Goal: Task Accomplishment & Management: Complete application form

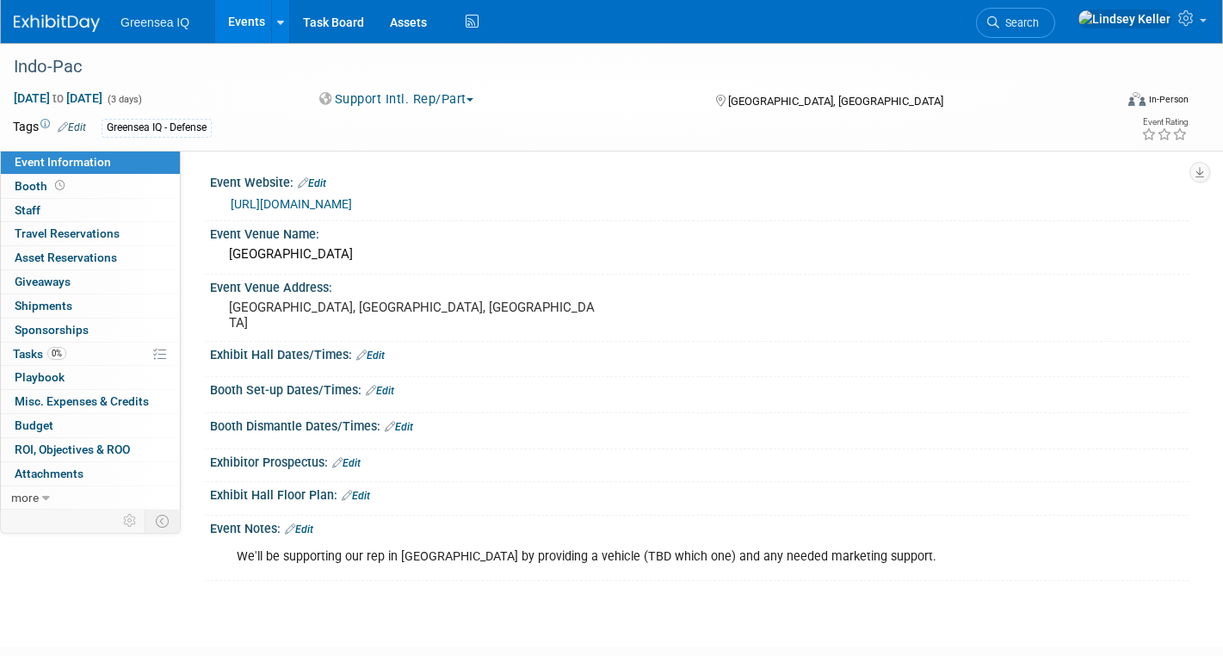
click at [236, 25] on link "Events" at bounding box center [246, 21] width 63 height 43
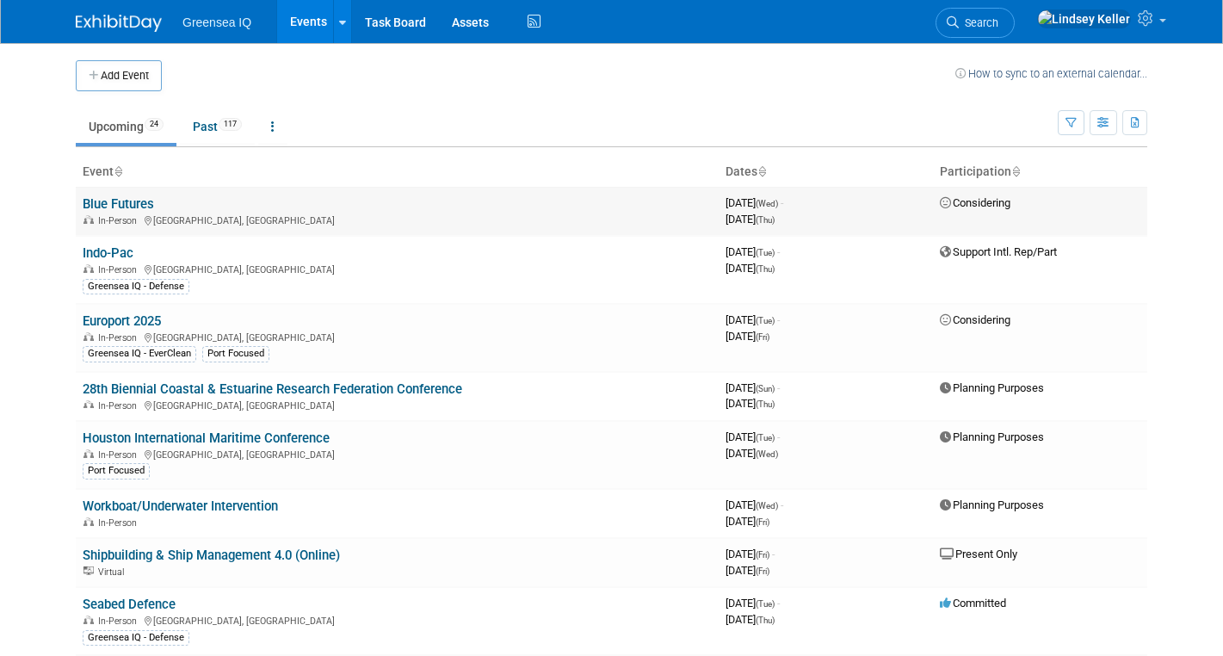
click at [971, 208] on span "Considering" at bounding box center [975, 202] width 71 height 13
click at [109, 210] on link "Blue Futures" at bounding box center [118, 203] width 71 height 15
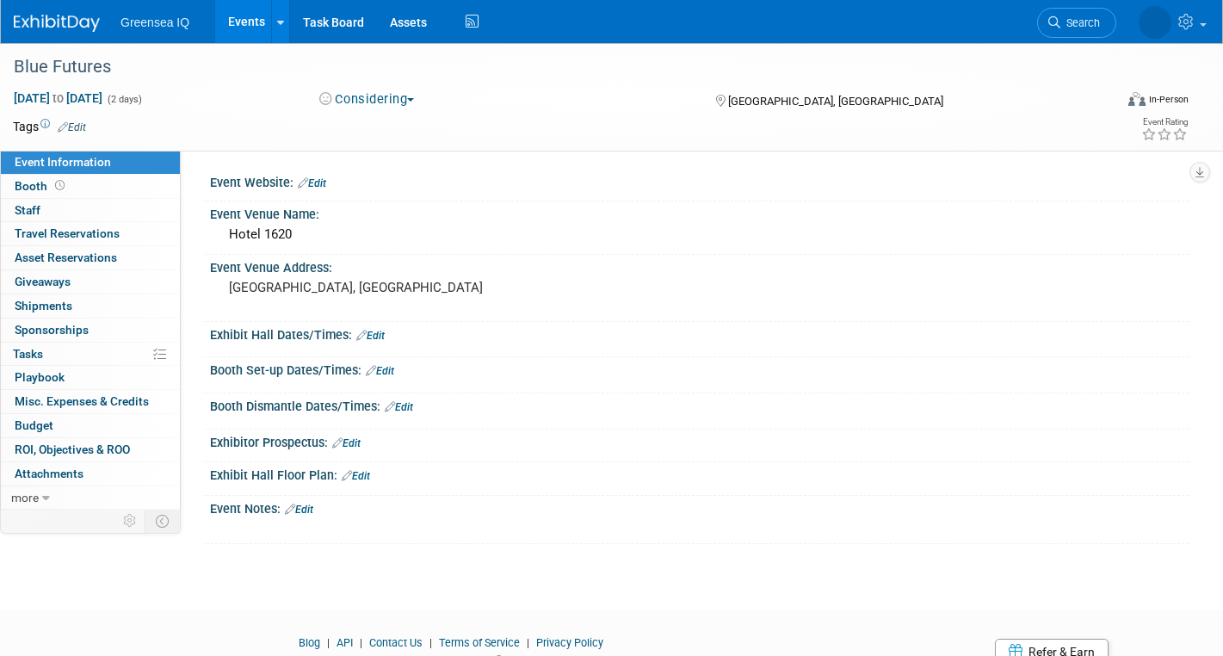
click at [398, 96] on button "Considering" at bounding box center [367, 99] width 108 height 18
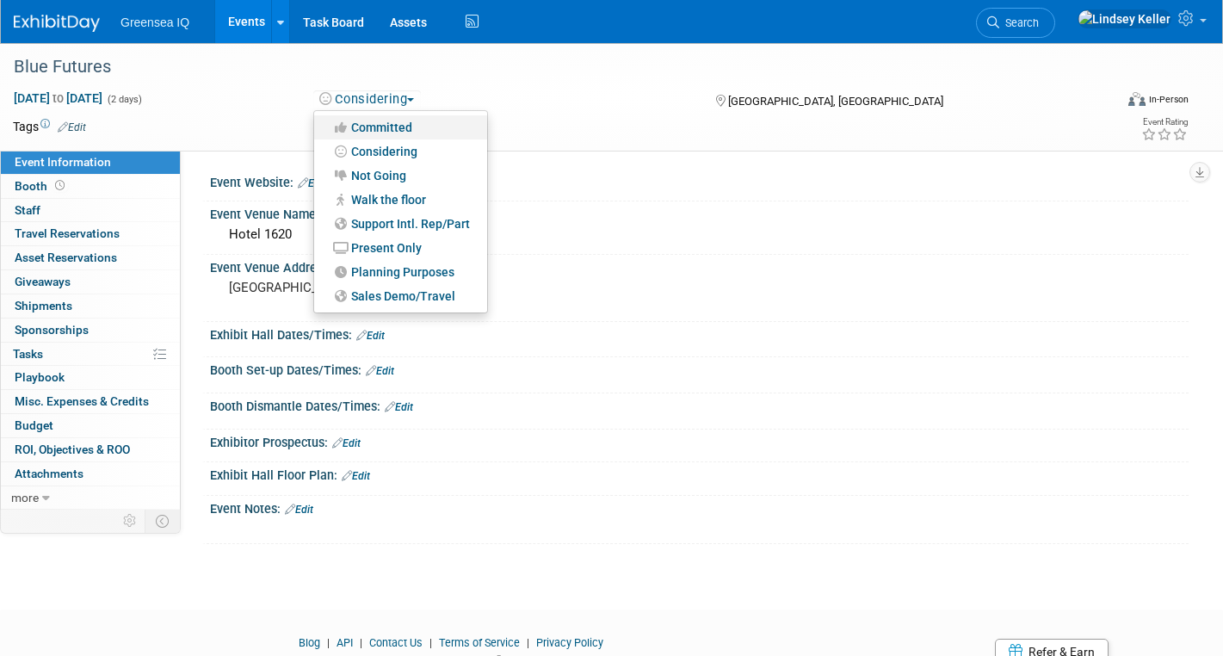
click at [395, 126] on link "Committed" at bounding box center [400, 127] width 173 height 24
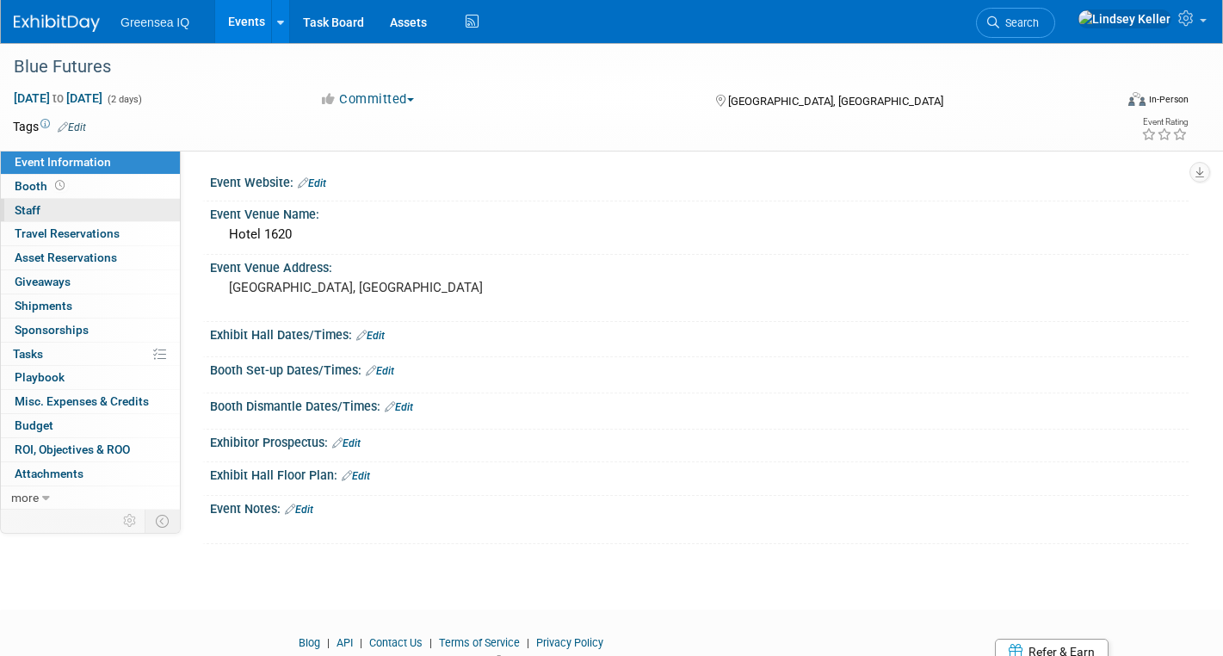
click at [28, 212] on span "Staff 0" at bounding box center [28, 210] width 26 height 14
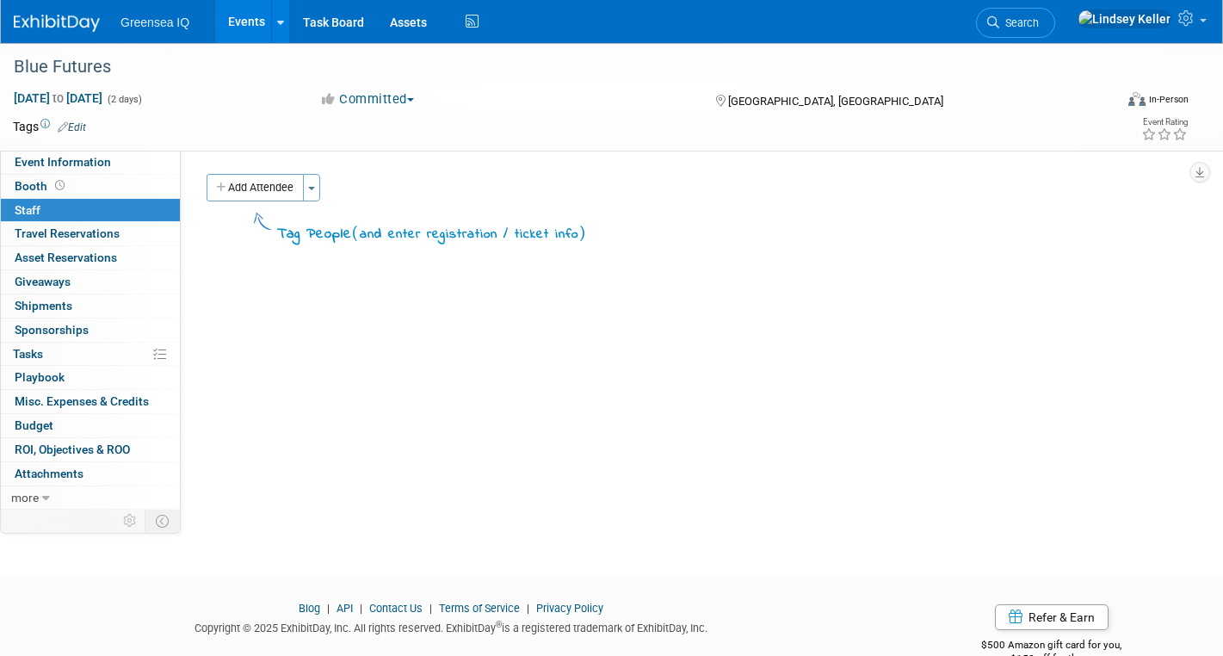
click at [233, 28] on link "Events" at bounding box center [246, 21] width 63 height 43
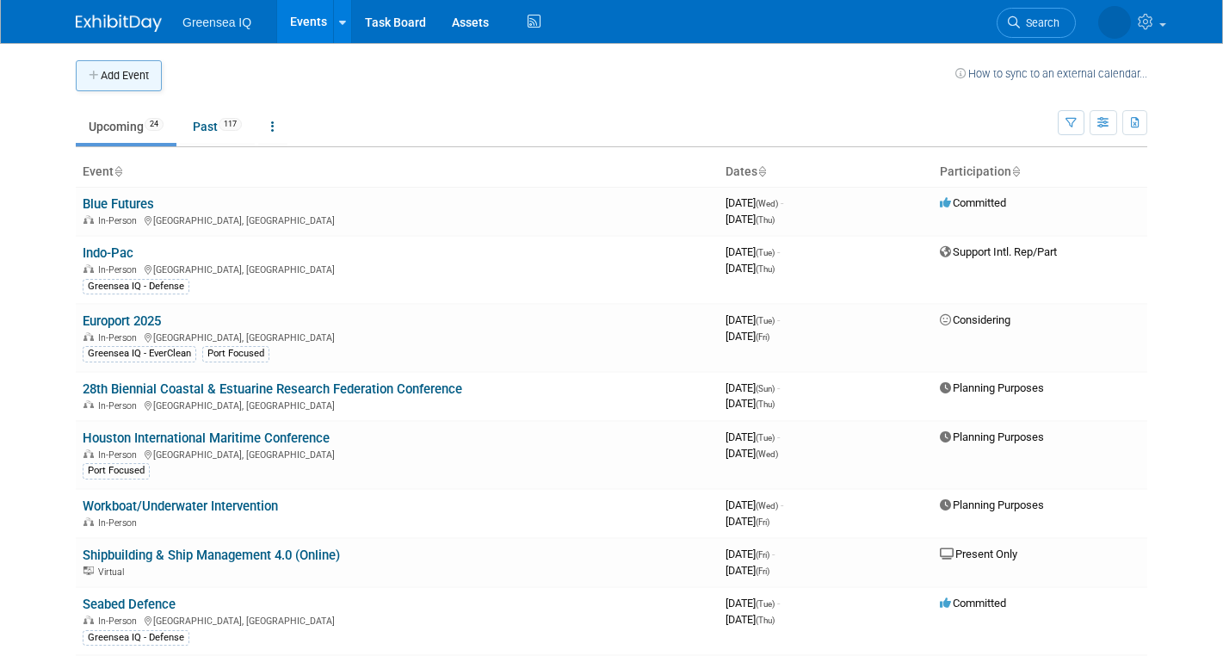
click at [121, 69] on button "Add Event" at bounding box center [119, 75] width 86 height 31
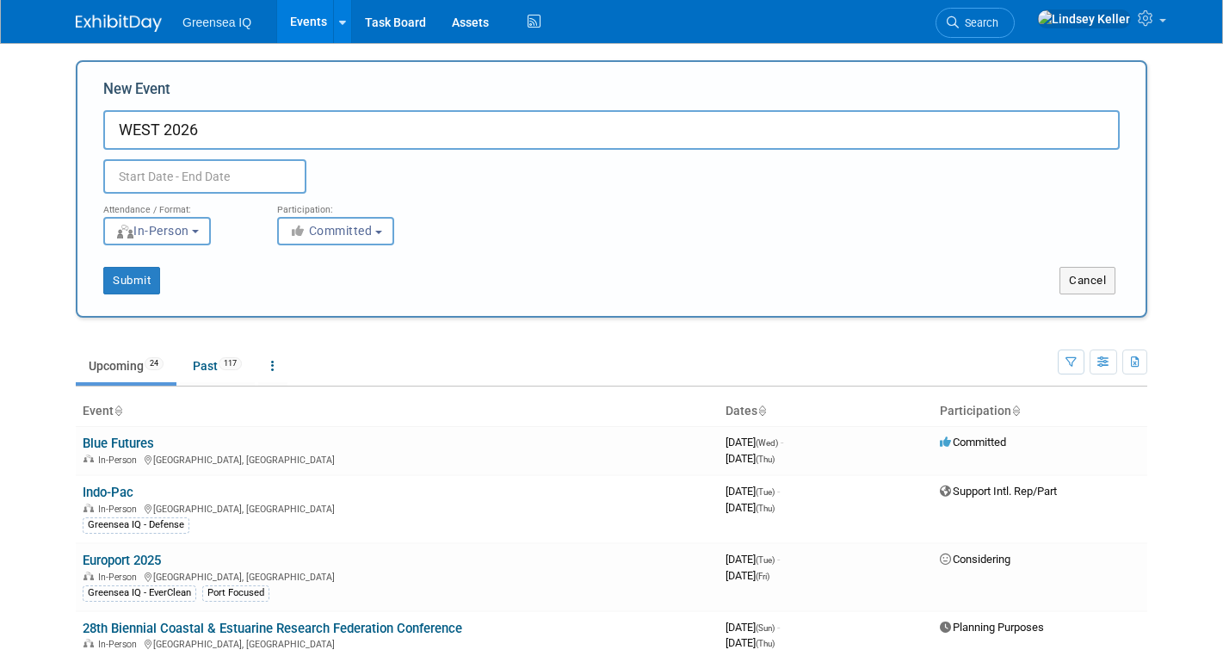
type input "WEST 2026"
click at [165, 182] on input "text" at bounding box center [204, 176] width 203 height 34
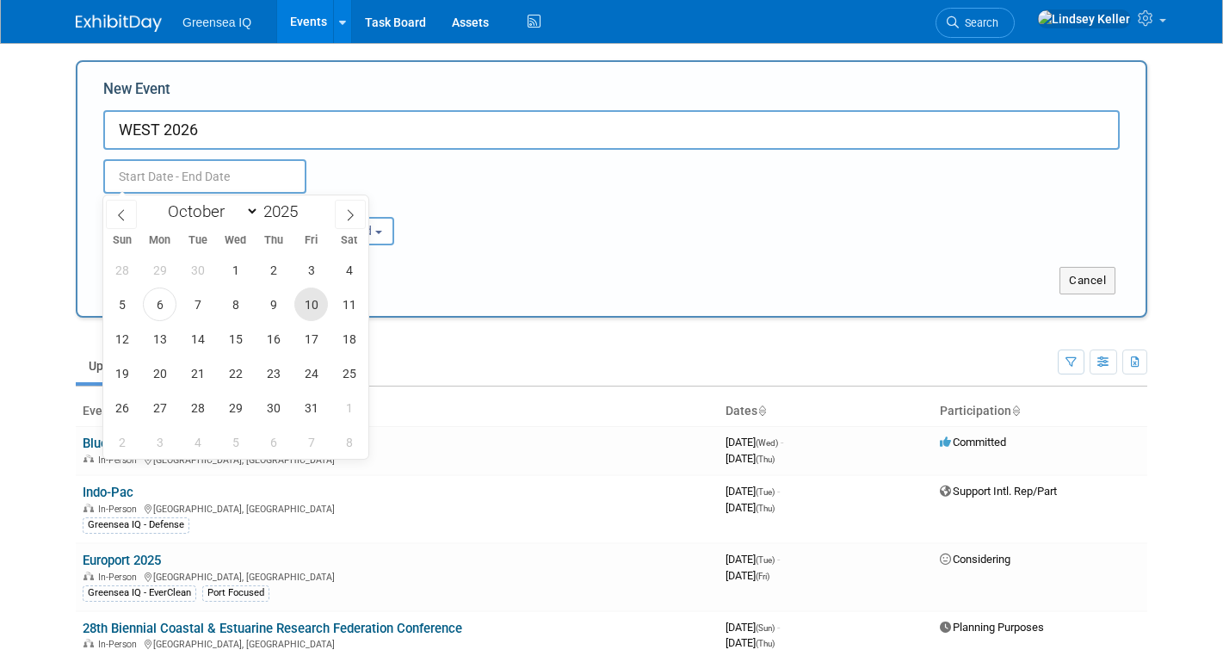
click at [317, 297] on span "10" at bounding box center [311, 304] width 34 height 34
click at [120, 334] on span "12" at bounding box center [122, 339] width 34 height 34
type input "Oct 10, 2025 to Oct 12, 2025"
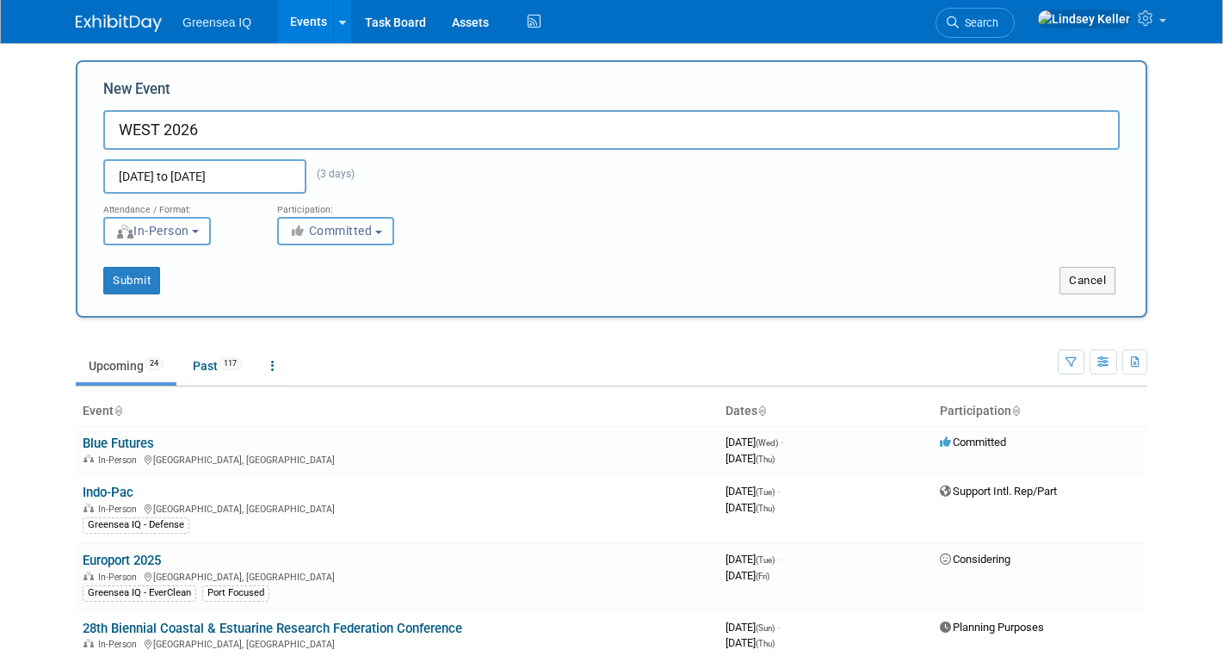
click at [336, 226] on span "Committed" at bounding box center [330, 231] width 83 height 14
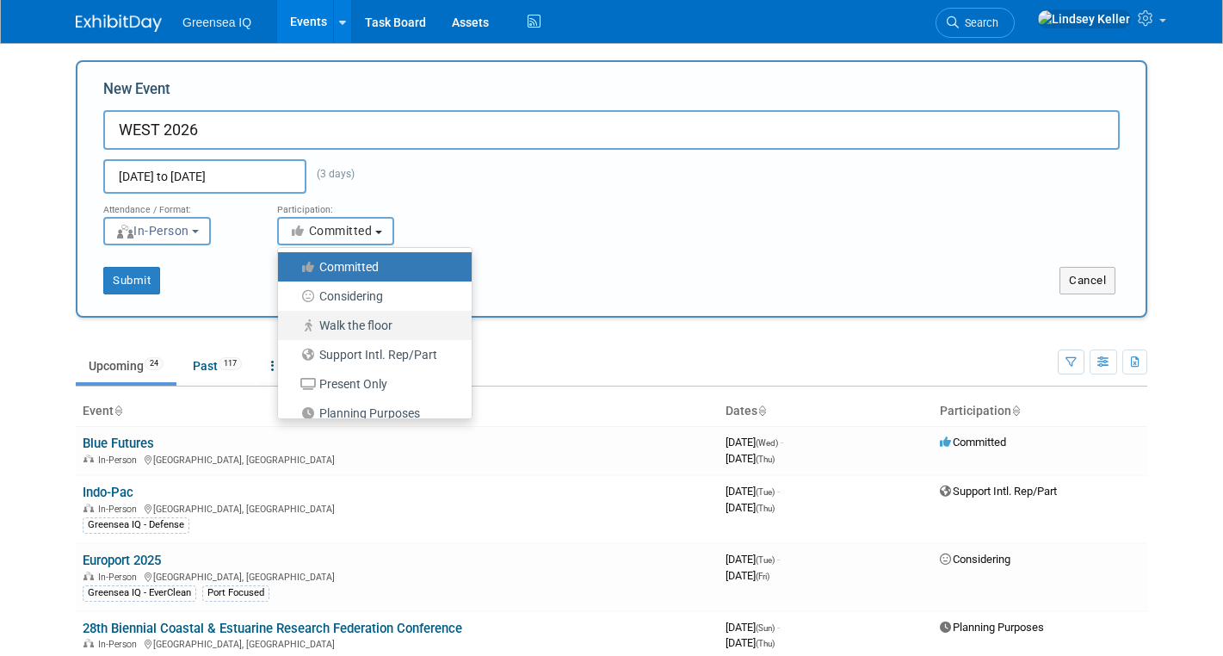
scroll to position [43, 0]
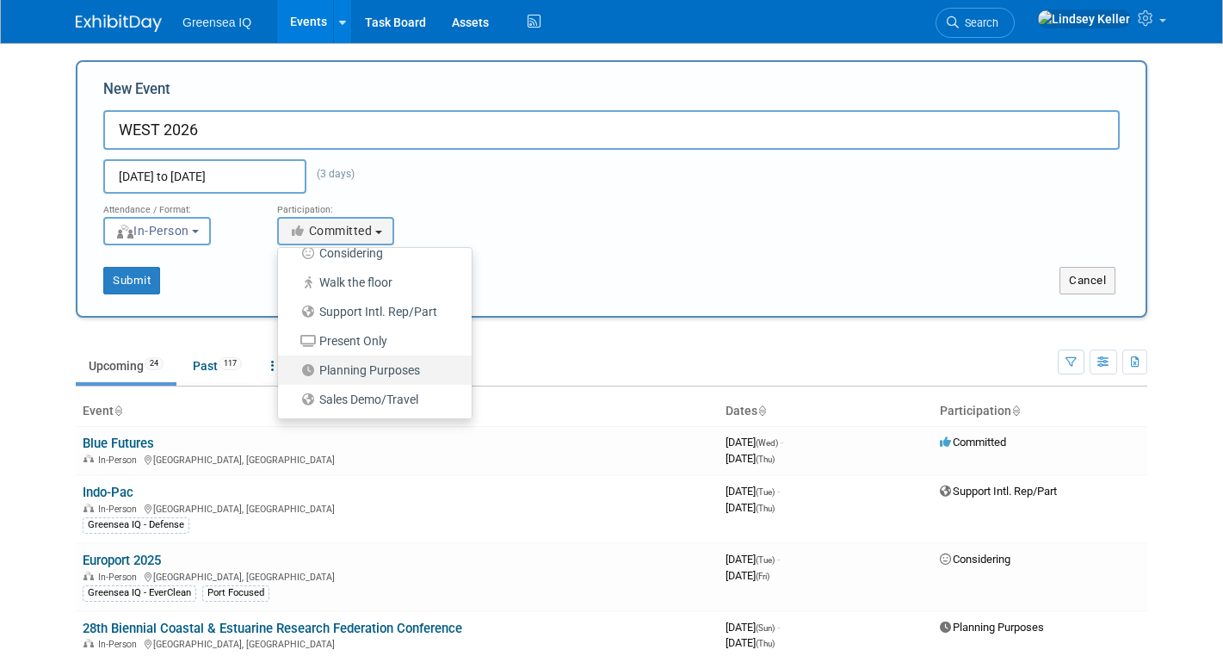
click at [352, 368] on label "Planning Purposes" at bounding box center [371, 370] width 168 height 22
click at [293, 368] on input "Planning Purposes" at bounding box center [287, 370] width 11 height 11
select select "104"
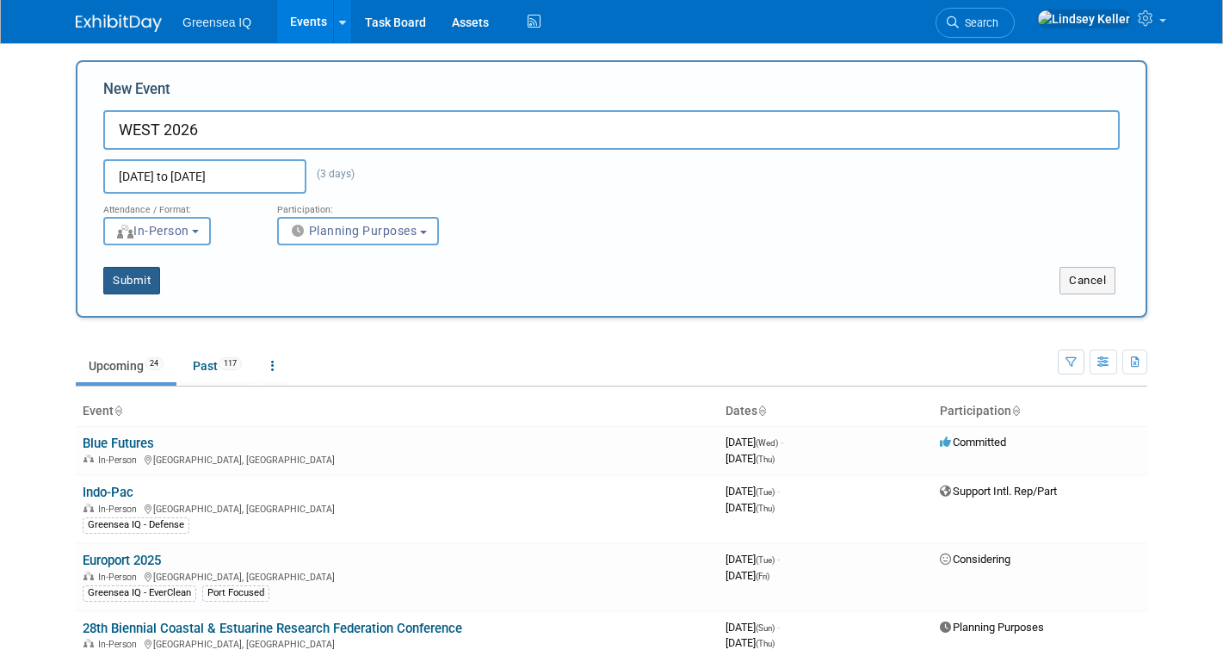
click at [130, 282] on button "Submit" at bounding box center [131, 281] width 57 height 28
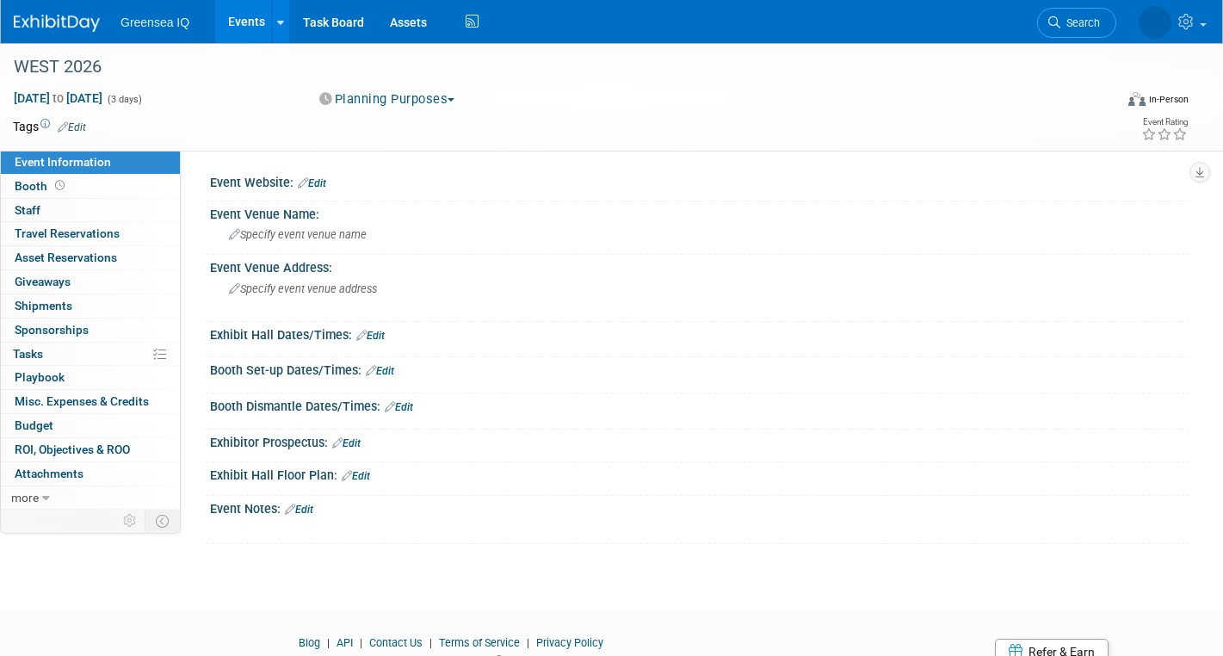
click at [1173, 97] on div "In-Person" at bounding box center [1168, 99] width 40 height 13
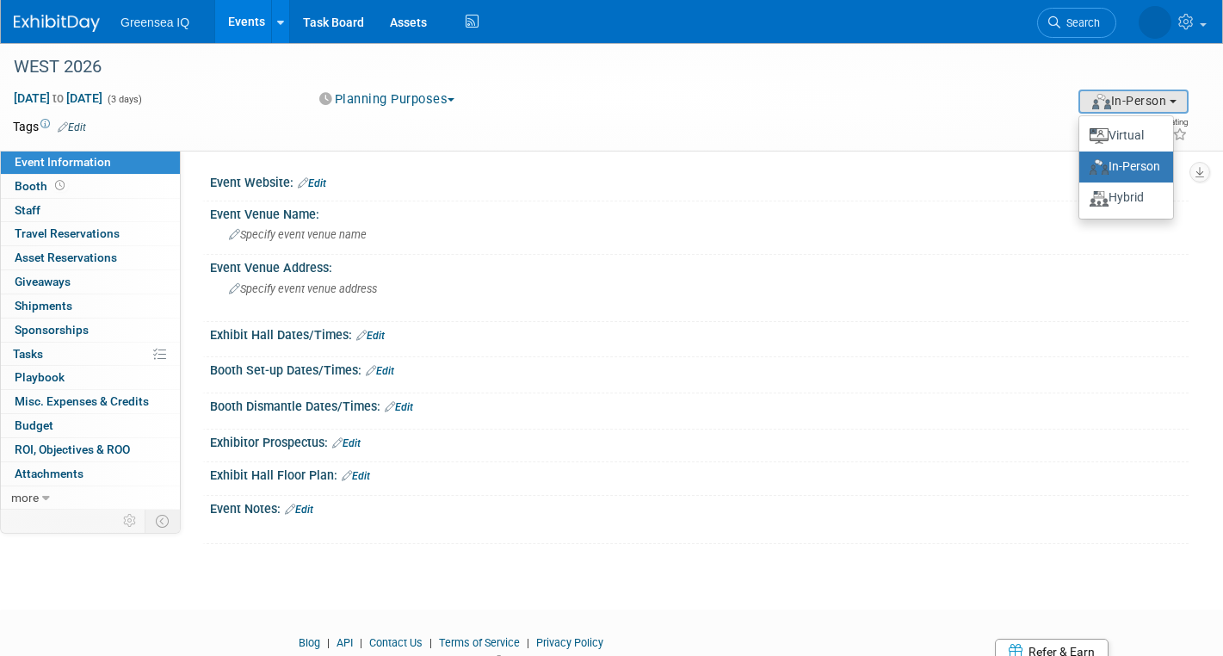
click at [1128, 170] on label "In-Person" at bounding box center [1126, 167] width 77 height 24
click at [1082, 170] on input "In-Person" at bounding box center [1076, 166] width 11 height 11
click at [663, 110] on div "[DATE] to [DATE] (3 days) [DATE] to [DATE] Planning Purposes Committed Consider…" at bounding box center [600, 103] width 1201 height 26
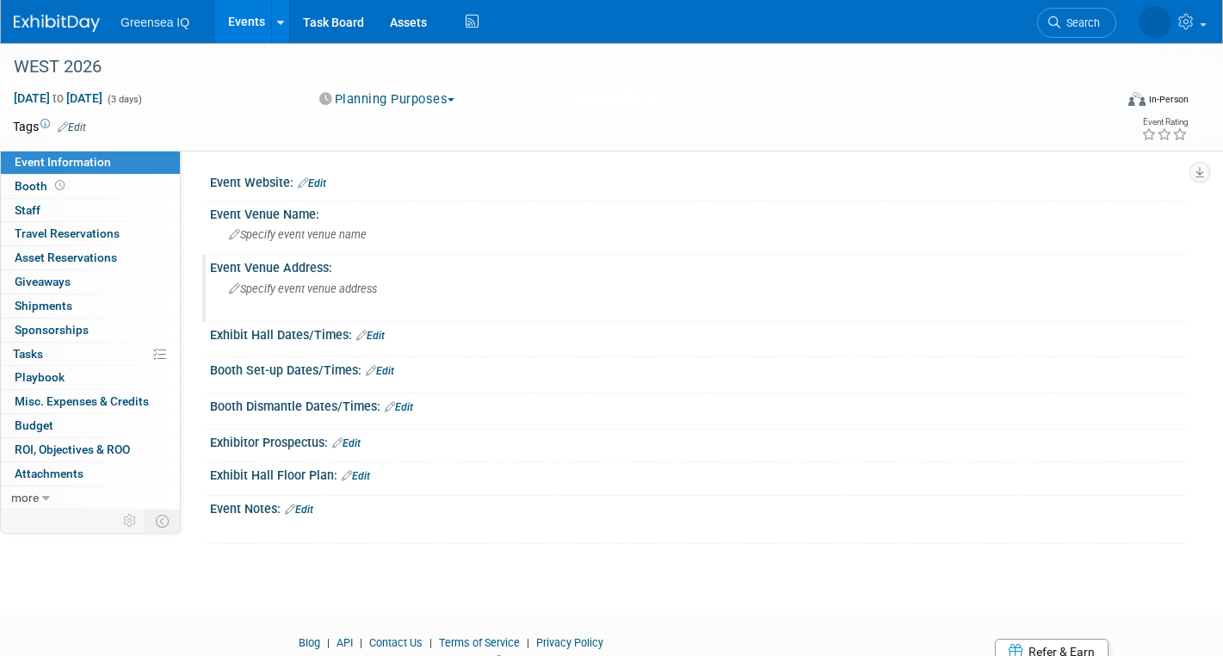
click at [278, 295] on span "Specify event venue address" at bounding box center [303, 288] width 148 height 13
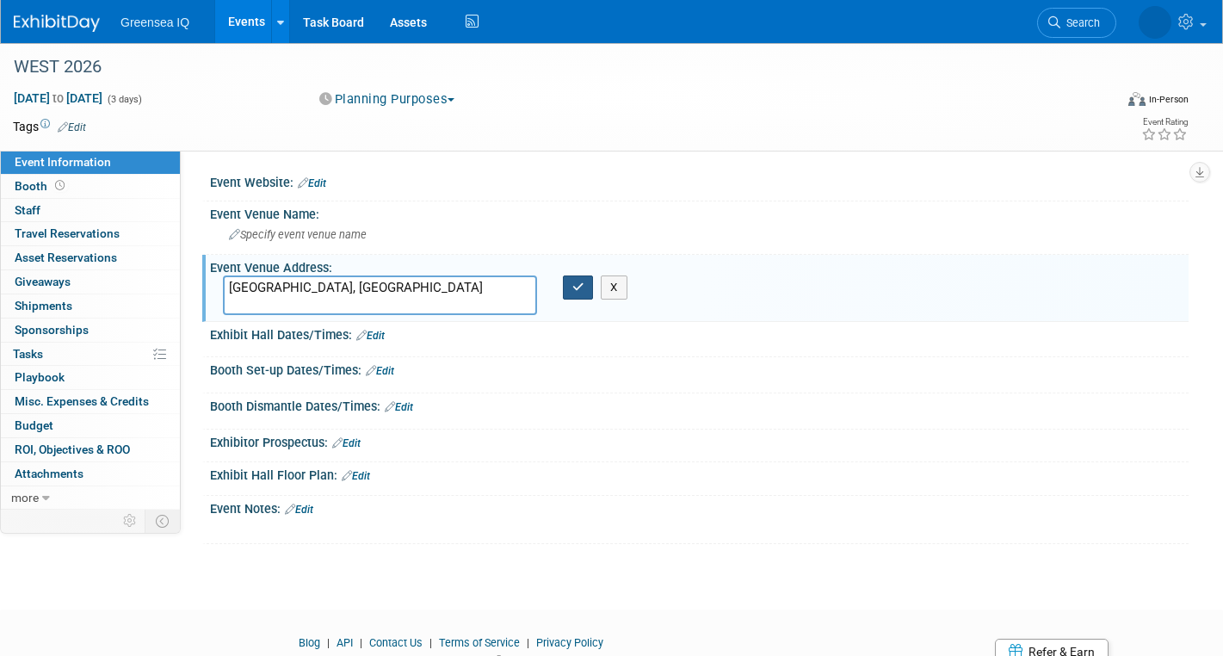
type textarea "[GEOGRAPHIC_DATA], [GEOGRAPHIC_DATA]"
click at [581, 287] on icon "button" at bounding box center [578, 286] width 12 height 11
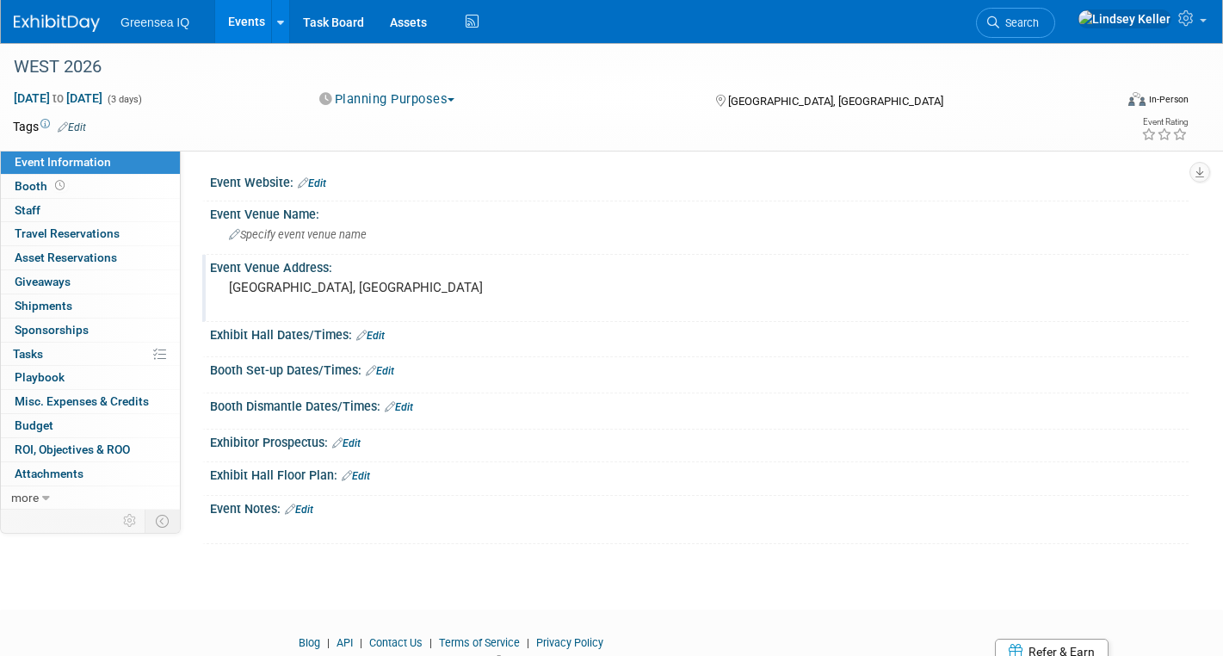
click at [247, 28] on link "Events" at bounding box center [246, 21] width 63 height 43
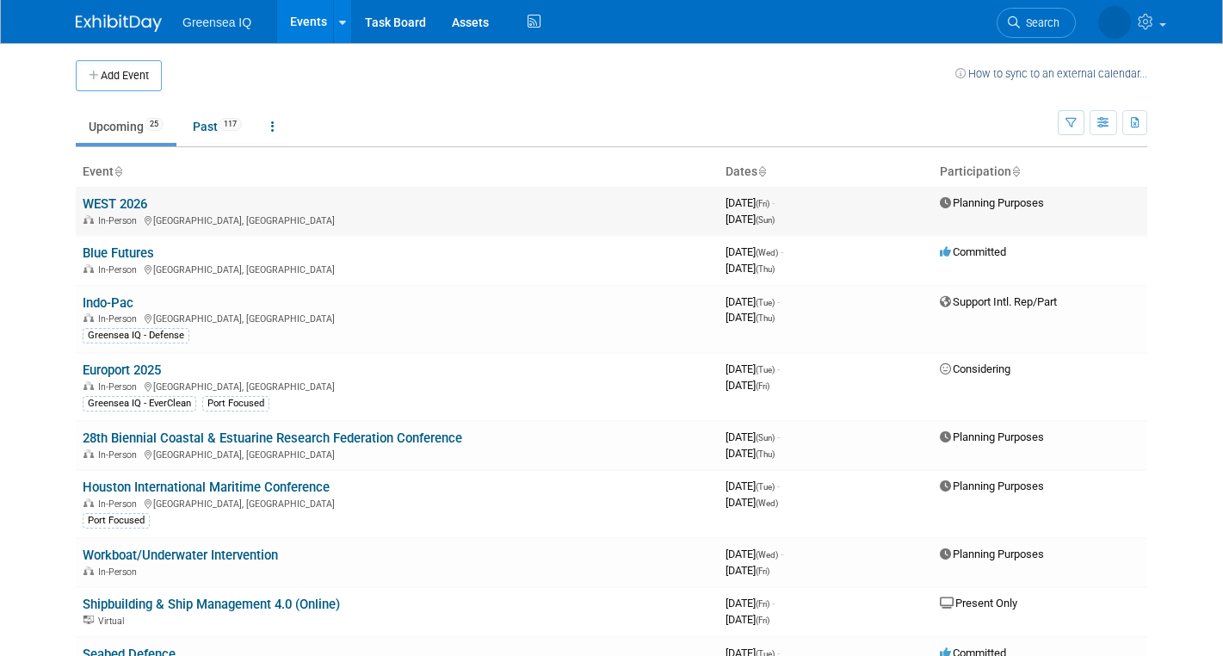
click at [756, 206] on span "[DATE] (Fri) -" at bounding box center [749, 202] width 49 height 13
click at [116, 201] on link "WEST 2026" at bounding box center [115, 203] width 65 height 15
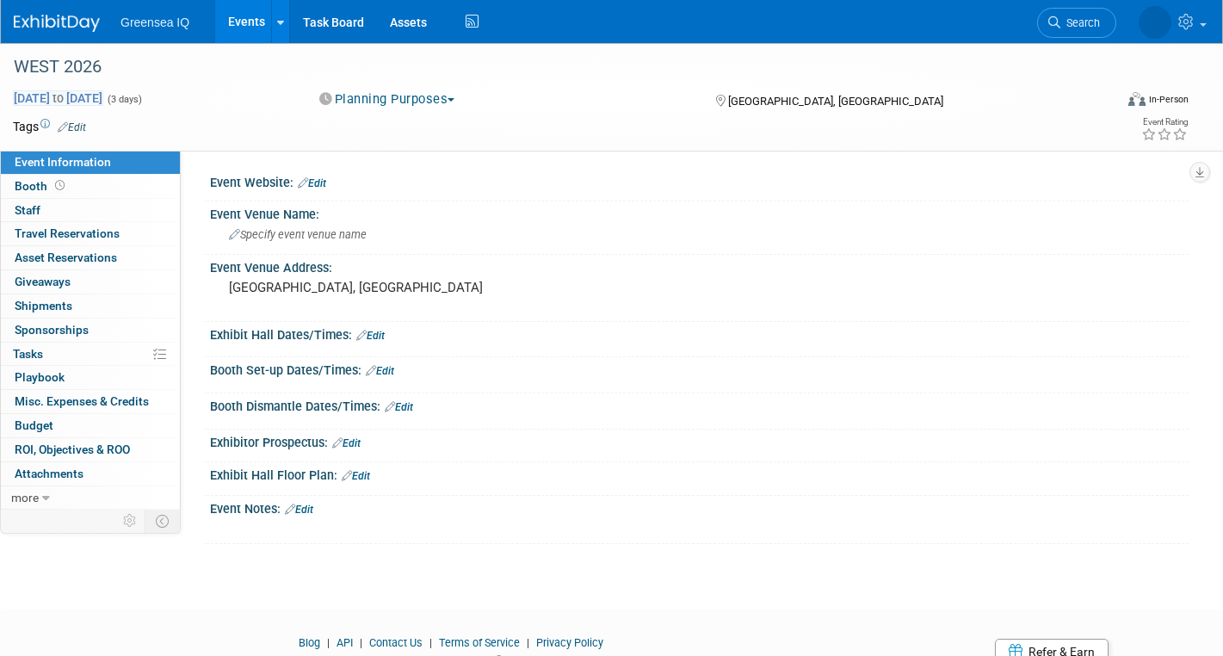
click at [103, 93] on span "Oct 10, 2025 to Oct 12, 2025" at bounding box center [58, 97] width 90 height 15
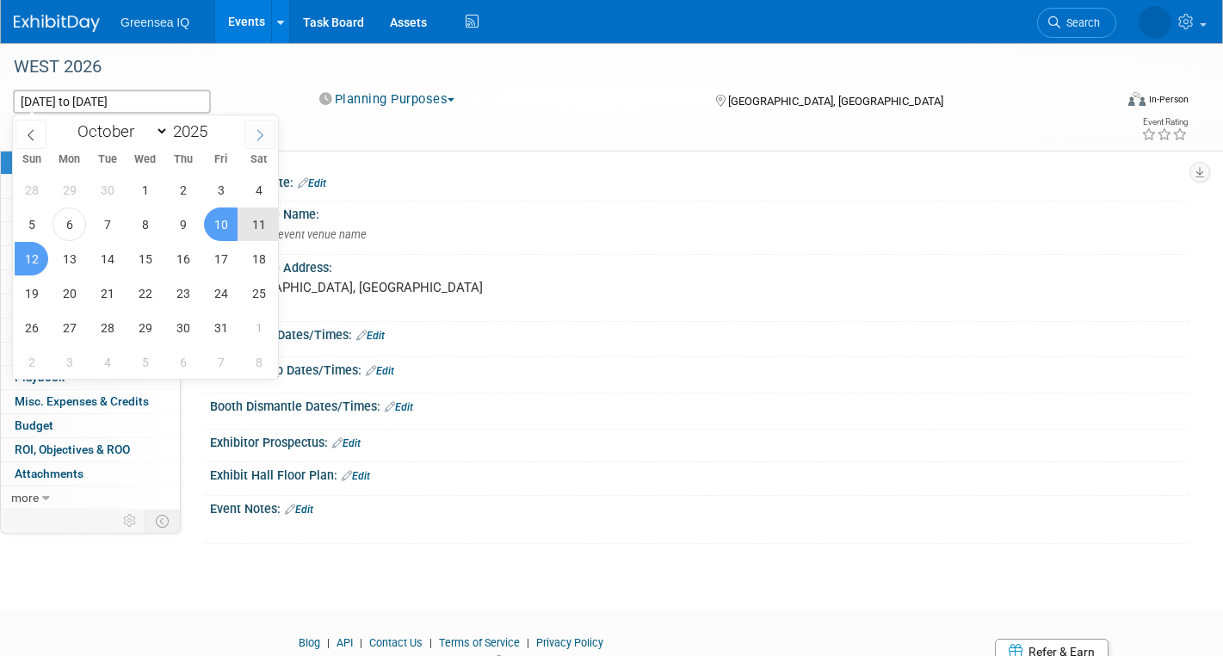
click at [258, 139] on icon at bounding box center [260, 135] width 12 height 12
select select "11"
click at [258, 139] on icon at bounding box center [260, 135] width 12 height 12
type input "2026"
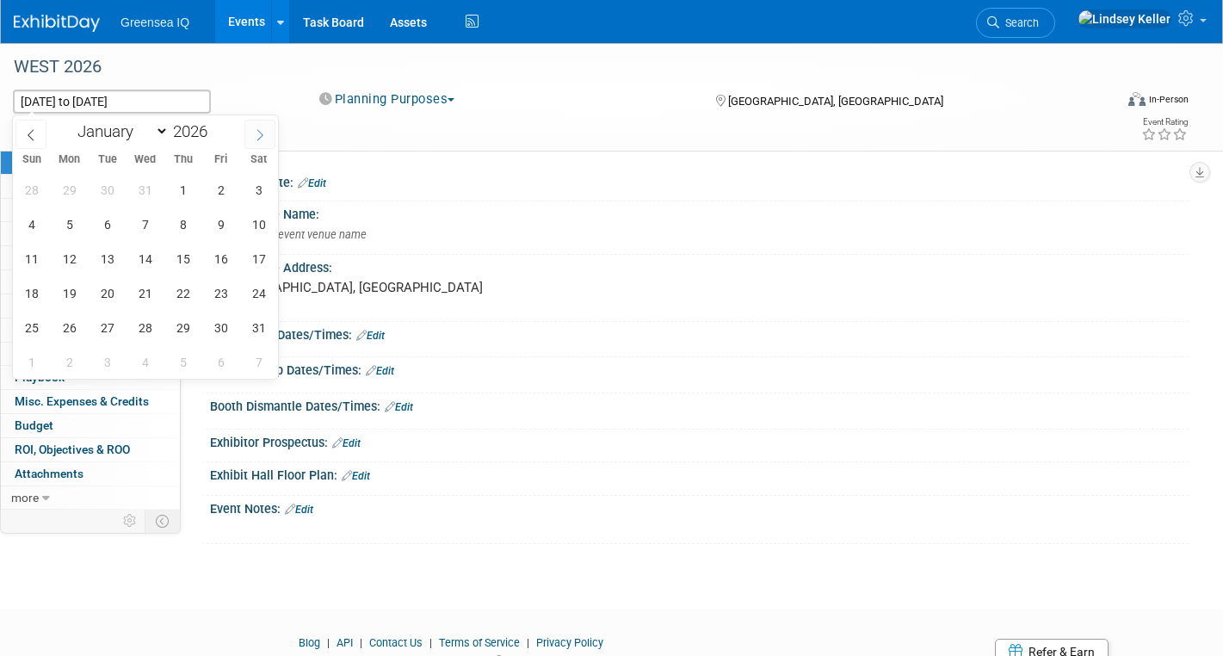
click at [258, 139] on icon at bounding box center [260, 135] width 12 height 12
click at [26, 130] on icon at bounding box center [31, 135] width 12 height 12
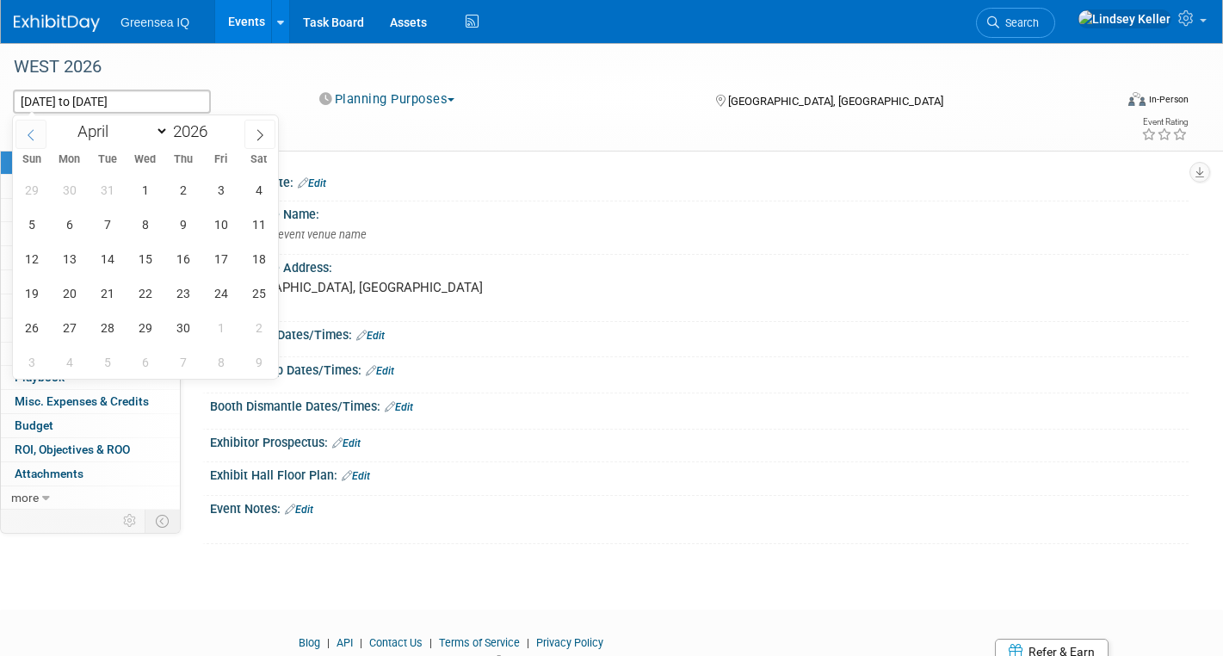
click at [26, 130] on icon at bounding box center [31, 135] width 12 height 12
select select "1"
click at [115, 222] on span "10" at bounding box center [107, 224] width 34 height 34
type input "Feb 10, 2026"
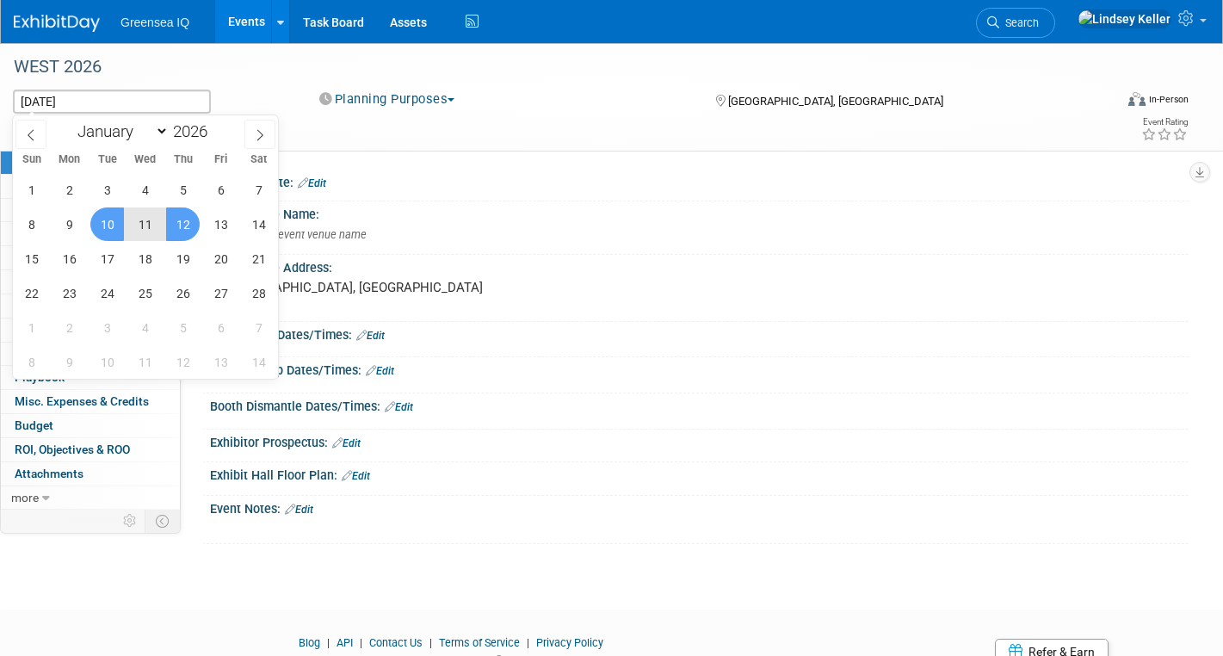
click at [181, 221] on span "12" at bounding box center [183, 224] width 34 height 34
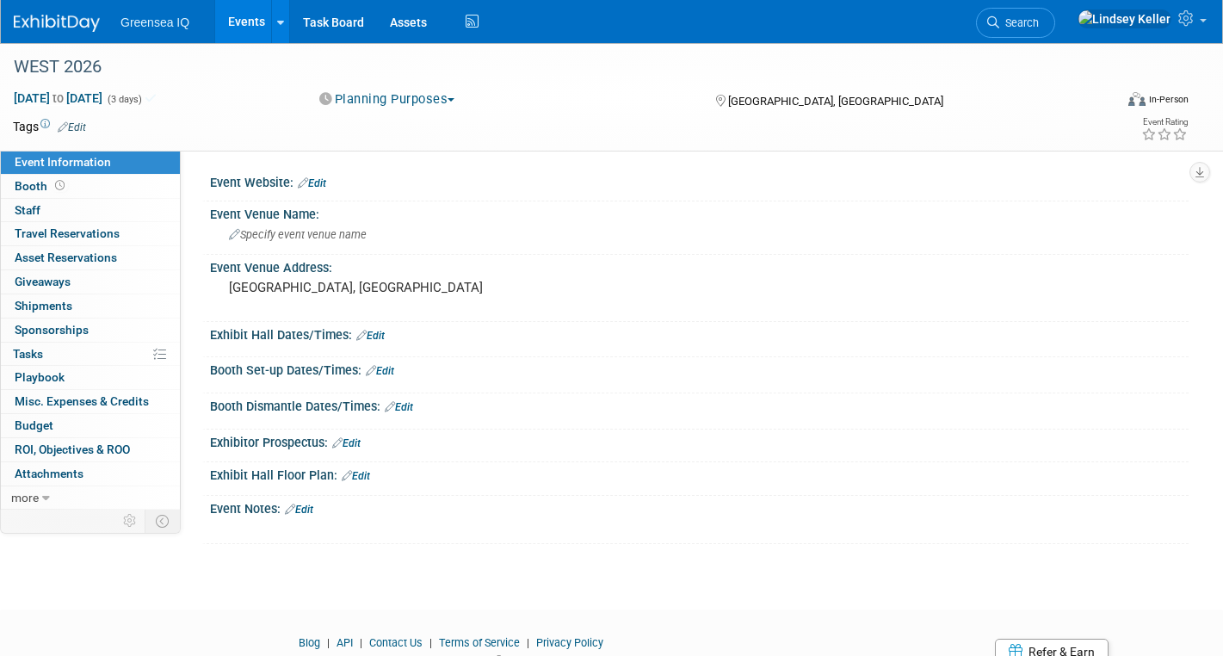
click at [615, 128] on td at bounding box center [537, 126] width 902 height 17
click at [241, 28] on link "Events" at bounding box center [246, 21] width 63 height 43
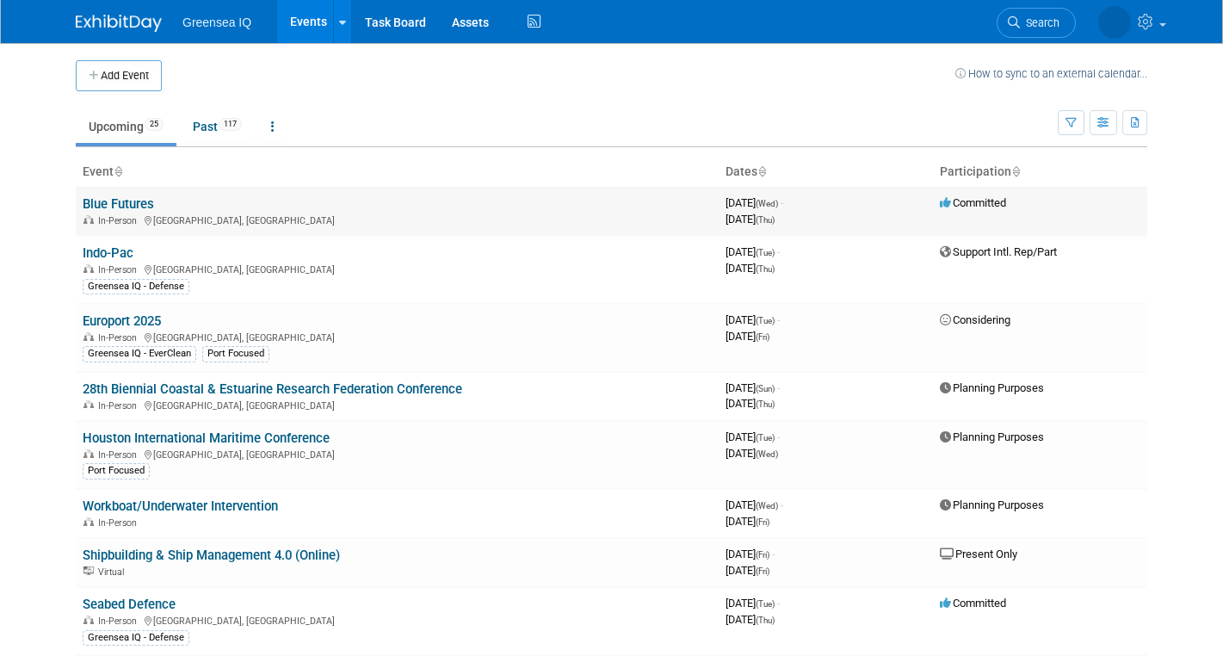
click at [145, 205] on link "Blue Futures" at bounding box center [118, 203] width 71 height 15
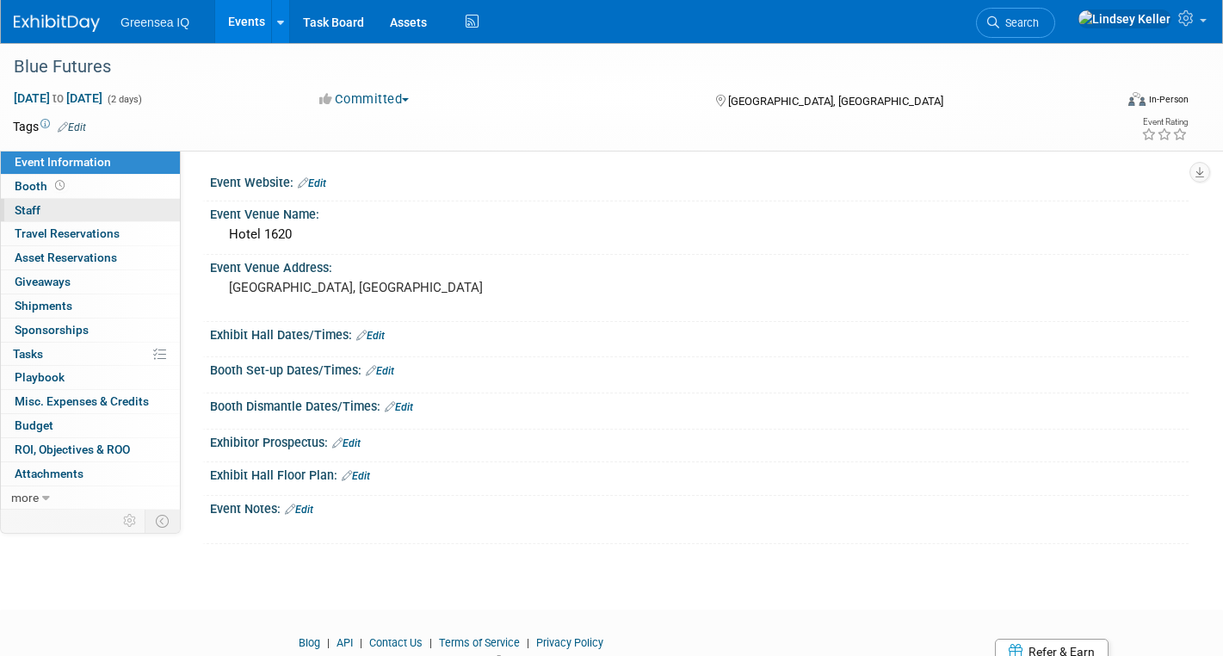
click at [60, 210] on link "0 Staff 0" at bounding box center [90, 210] width 179 height 23
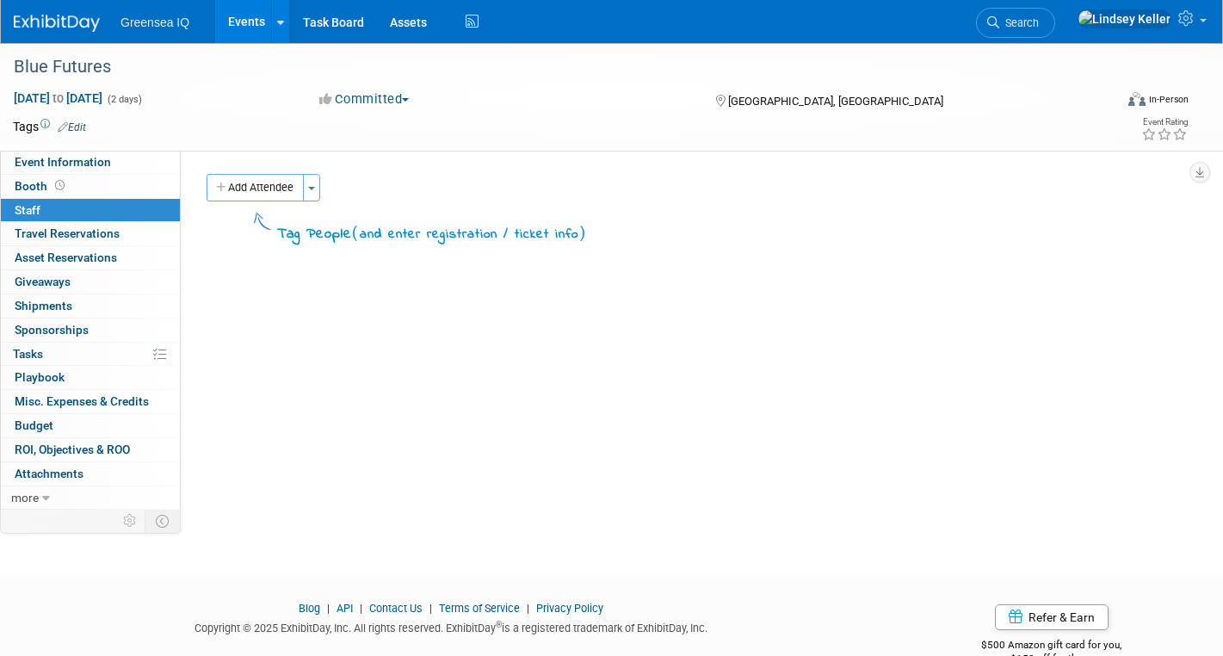
click at [245, 26] on link "Events" at bounding box center [246, 21] width 63 height 43
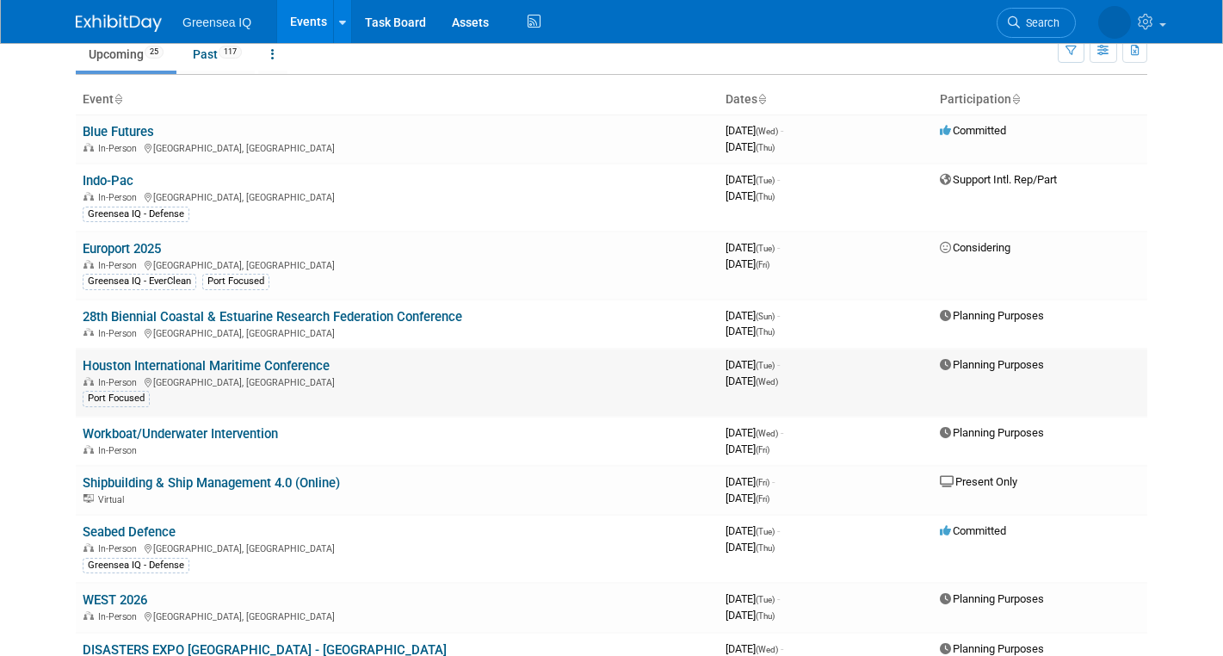
scroll to position [83, 0]
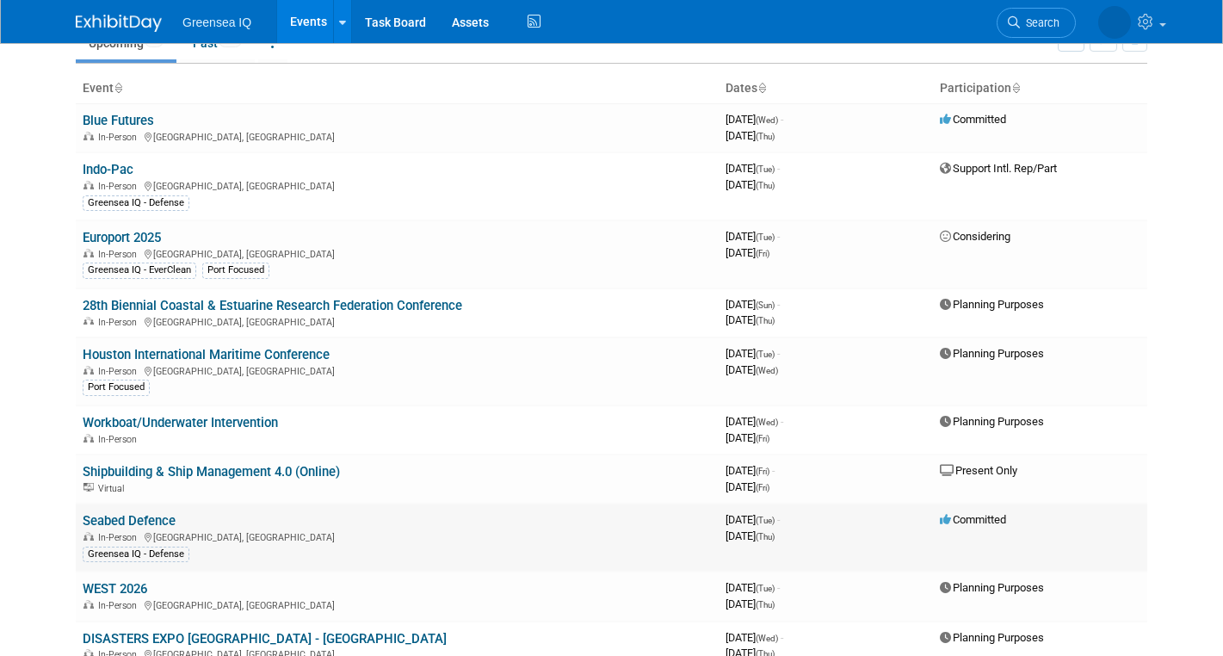
click at [141, 522] on link "Seabed Defence" at bounding box center [129, 520] width 93 height 15
